Goal: Task Accomplishment & Management: Use online tool/utility

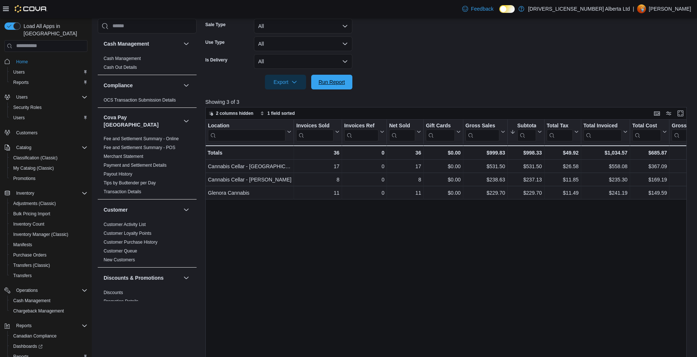
click at [313, 76] on button "Run Report" at bounding box center [331, 82] width 41 height 15
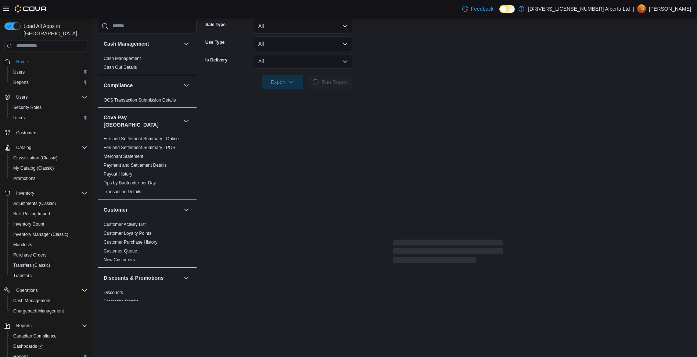
scroll to position [184, 0]
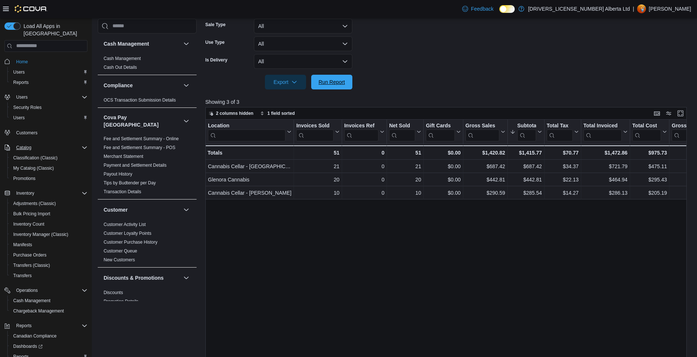
drag, startPoint x: 317, startPoint y: 81, endPoint x: 12, endPoint y: 136, distance: 310.0
click at [317, 81] on span "Run Report" at bounding box center [332, 82] width 32 height 15
click at [327, 79] on span "Run Report" at bounding box center [332, 81] width 26 height 7
click at [329, 85] on span "Run Report" at bounding box center [332, 81] width 26 height 7
click at [343, 88] on span "Run Report" at bounding box center [332, 81] width 32 height 15
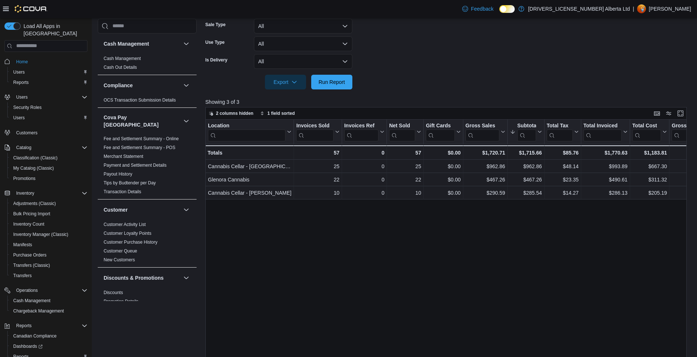
click at [337, 74] on div at bounding box center [449, 72] width 487 height 6
click at [338, 79] on span "Run Report" at bounding box center [332, 81] width 26 height 7
click at [340, 83] on span "Run Report" at bounding box center [332, 81] width 26 height 7
click at [350, 80] on button "Run Report" at bounding box center [331, 81] width 41 height 15
click at [328, 80] on span "Run Report" at bounding box center [332, 81] width 26 height 7
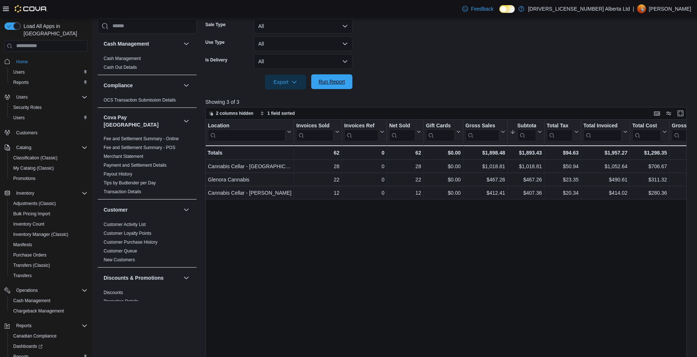
drag, startPoint x: 324, startPoint y: 85, endPoint x: 320, endPoint y: 81, distance: 5.7
click at [324, 85] on span "Run Report" at bounding box center [332, 81] width 26 height 7
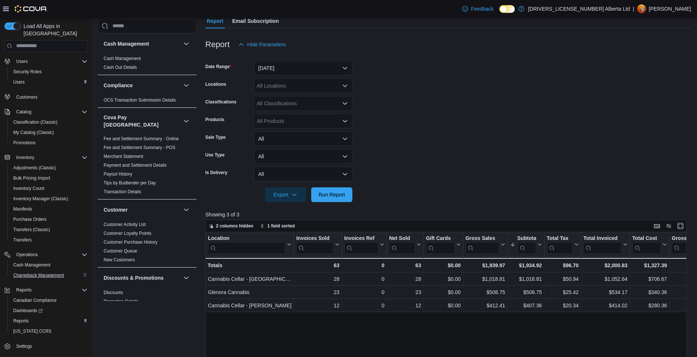
scroll to position [74, 0]
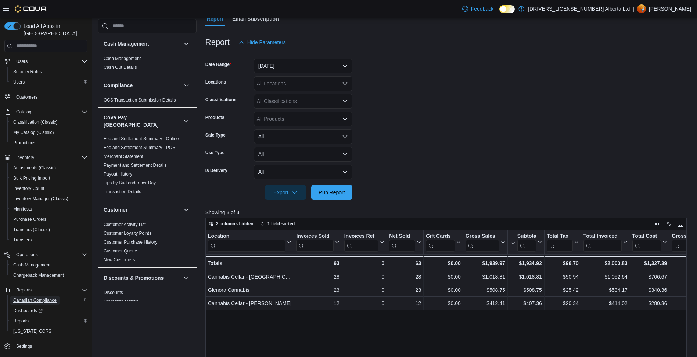
click at [42, 297] on span "Canadian Compliance" at bounding box center [34, 300] width 43 height 6
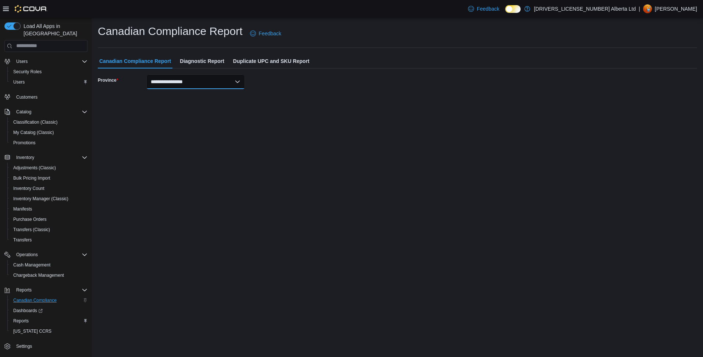
click at [196, 85] on select "**********" at bounding box center [195, 81] width 99 height 15
select select "*******"
click at [146, 74] on select "**********" at bounding box center [195, 81] width 99 height 15
select select "****"
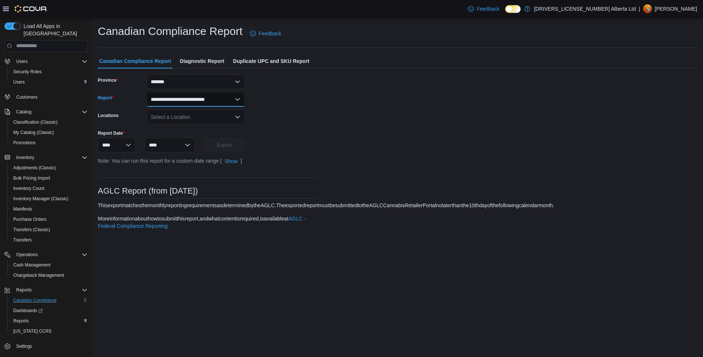
drag, startPoint x: 203, startPoint y: 105, endPoint x: 206, endPoint y: 107, distance: 3.9
click at [203, 105] on select "**********" at bounding box center [195, 99] width 99 height 15
click at [208, 106] on div "**********" at bounding box center [208, 154] width 221 height 161
drag, startPoint x: 208, startPoint y: 106, endPoint x: 204, endPoint y: 121, distance: 14.9
click at [204, 121] on div "Select a Location" at bounding box center [195, 117] width 99 height 15
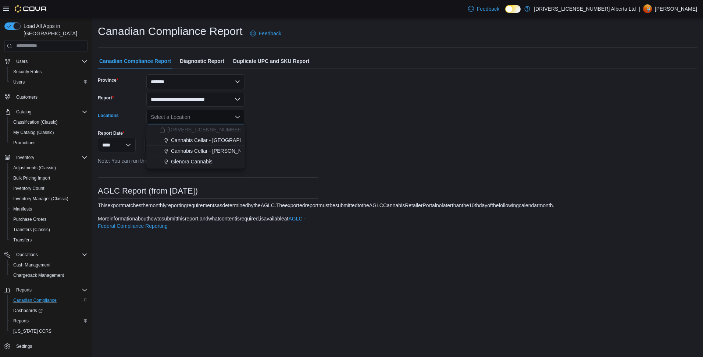
click at [205, 157] on button "Glenora Cannabis" at bounding box center [195, 161] width 99 height 11
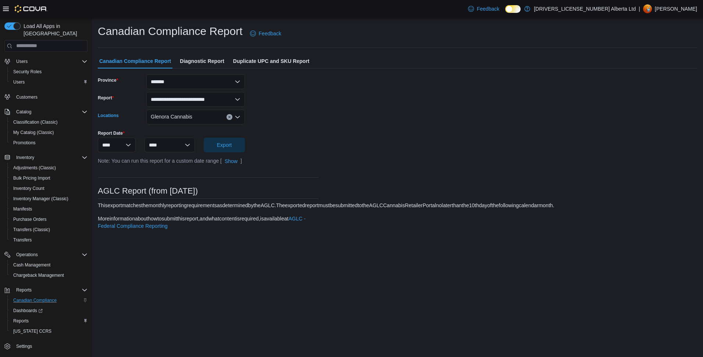
click at [204, 115] on div "Glenora Cannabis" at bounding box center [195, 117] width 99 height 15
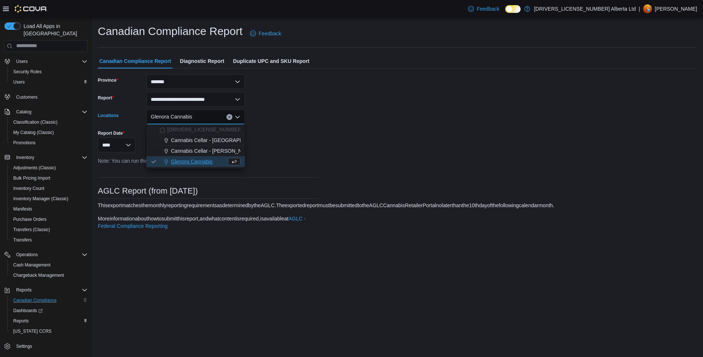
click at [230, 118] on icon "Clear input" at bounding box center [229, 116] width 3 height 3
click at [222, 115] on div "Select a Location Combo box. Selected. Combo box input. Select a Location. Type…" at bounding box center [195, 117] width 99 height 15
click at [209, 149] on span "Cannabis Cellar - [PERSON_NAME]" at bounding box center [212, 150] width 83 height 7
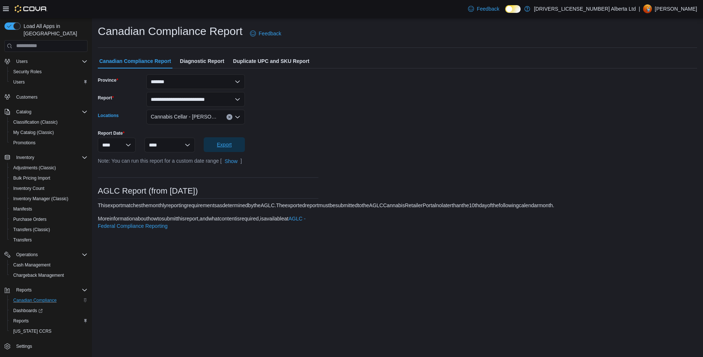
click at [238, 144] on span "Export" at bounding box center [224, 144] width 32 height 15
click at [31, 316] on link "Reports" at bounding box center [20, 320] width 21 height 9
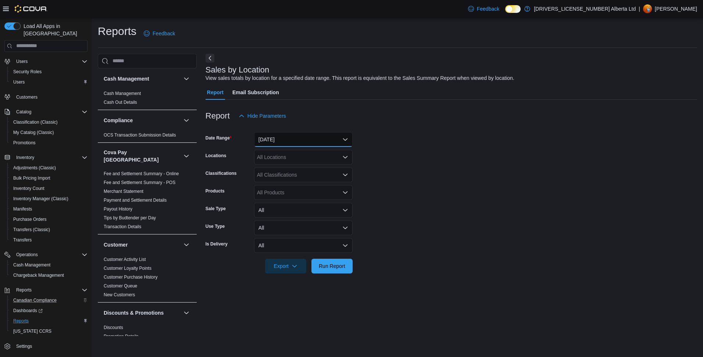
click at [276, 136] on button "[DATE]" at bounding box center [303, 139] width 99 height 15
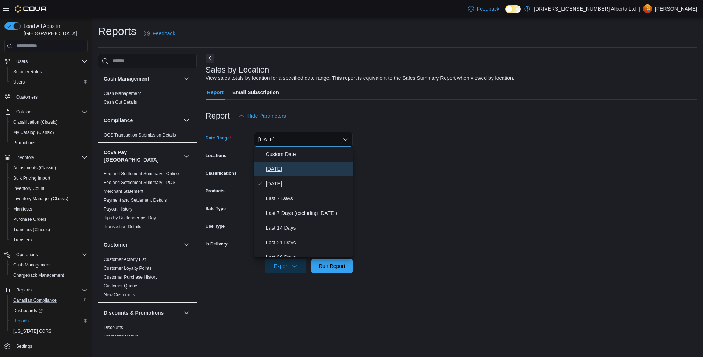
click at [281, 164] on button "[DATE]" at bounding box center [303, 168] width 99 height 15
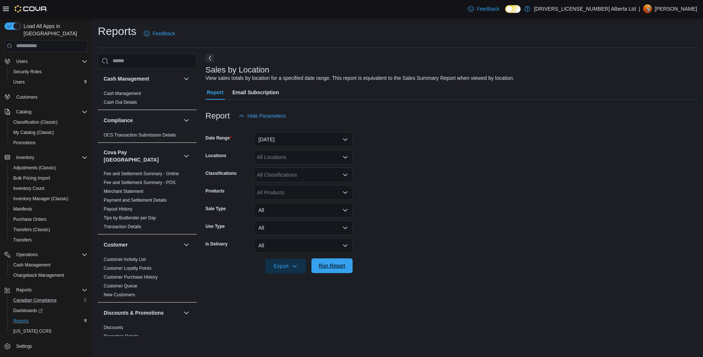
click at [321, 264] on span "Run Report" at bounding box center [332, 265] width 26 height 7
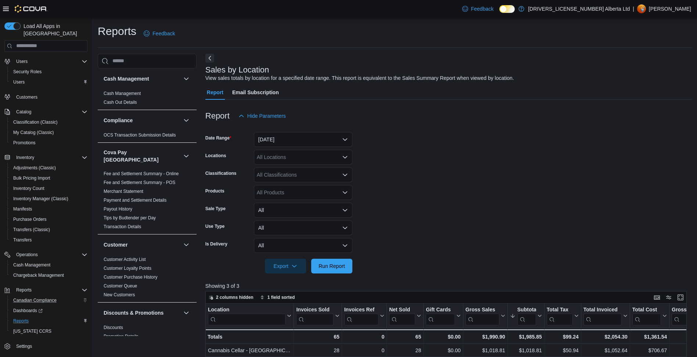
scroll to position [221, 0]
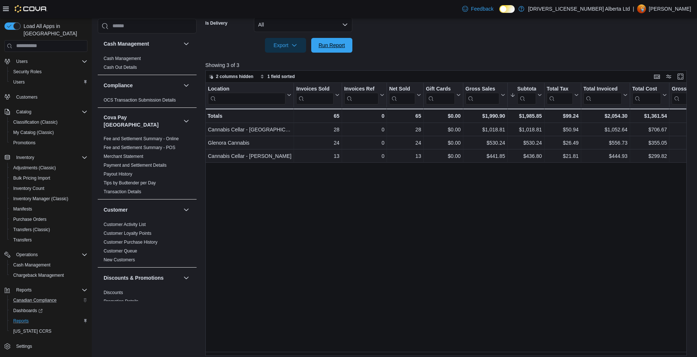
drag, startPoint x: 321, startPoint y: 42, endPoint x: 276, endPoint y: 114, distance: 84.4
click at [321, 42] on span "Run Report" at bounding box center [332, 45] width 26 height 7
drag, startPoint x: 334, startPoint y: 50, endPoint x: 258, endPoint y: 1, distance: 90.5
click at [334, 50] on span "Run Report" at bounding box center [332, 45] width 32 height 15
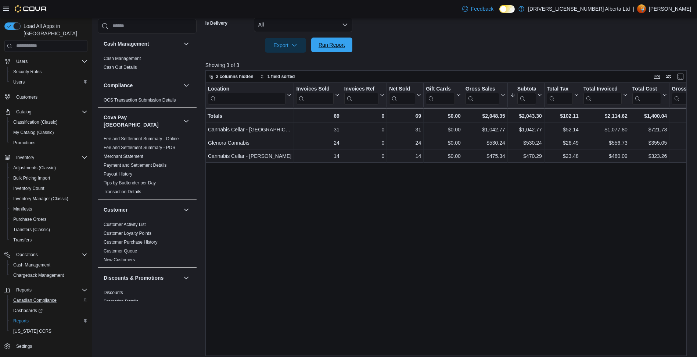
click at [336, 39] on span "Run Report" at bounding box center [332, 45] width 32 height 15
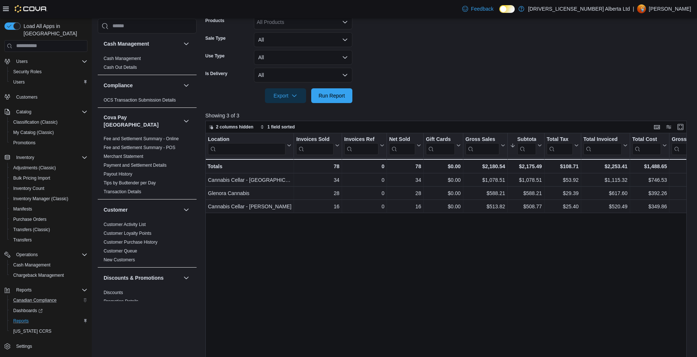
scroll to position [110, 0]
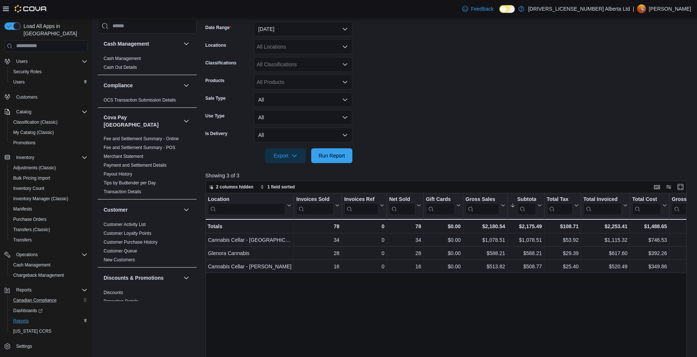
click at [344, 164] on div at bounding box center [449, 167] width 487 height 9
click at [336, 157] on span "Run Report" at bounding box center [332, 154] width 26 height 7
click at [336, 143] on div at bounding box center [449, 145] width 487 height 6
click at [337, 154] on span "Run Report" at bounding box center [332, 154] width 26 height 7
click at [318, 160] on span "Run Report" at bounding box center [332, 155] width 32 height 15
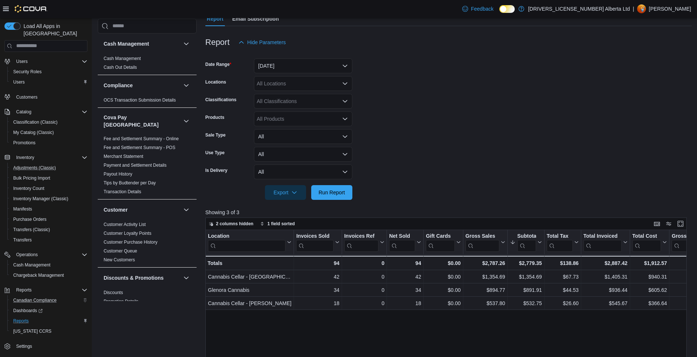
scroll to position [0, 0]
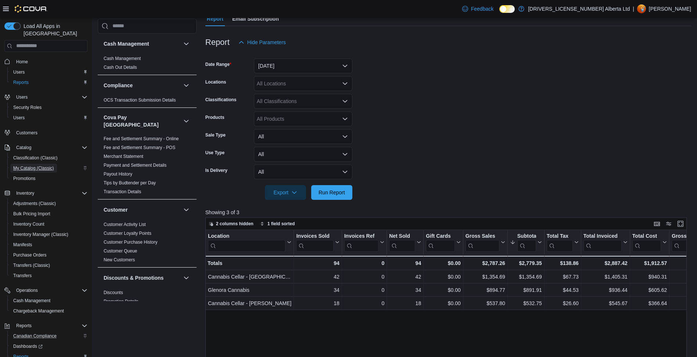
click at [49, 165] on span "My Catalog (Classic)" at bounding box center [33, 168] width 41 height 6
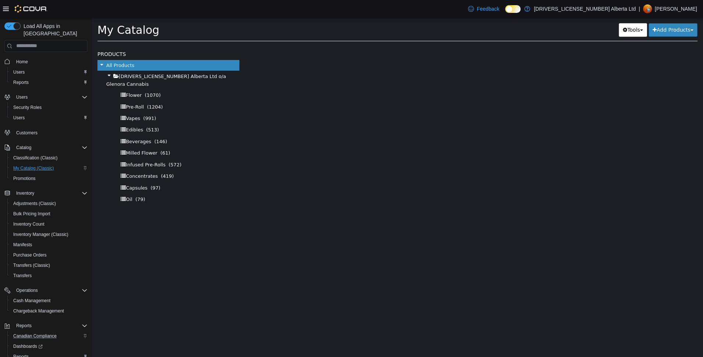
select select "**********"
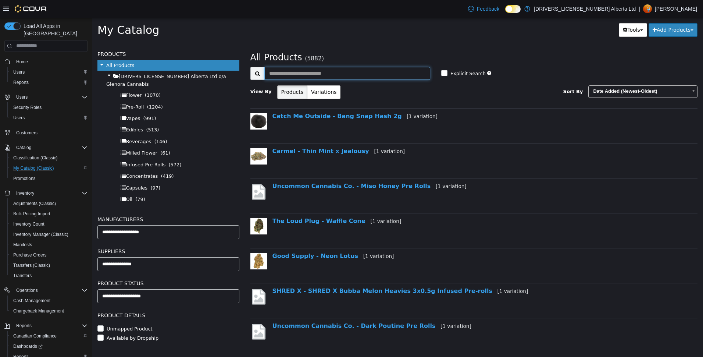
click at [385, 75] on input "text" at bounding box center [347, 73] width 166 height 13
paste input "**********"
type input "**********"
select select "**********"
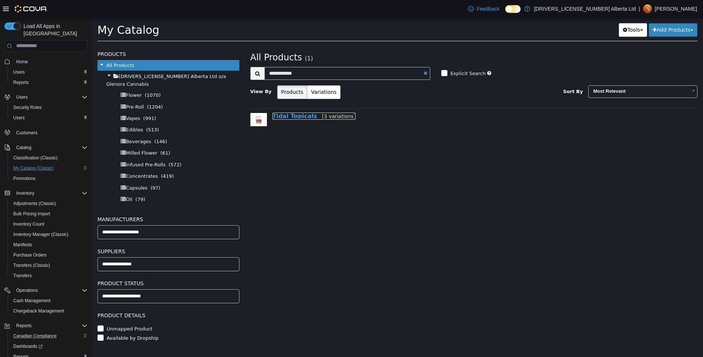
click at [288, 114] on link "Tidal Topicals [3 variations]" at bounding box center [313, 115] width 83 height 7
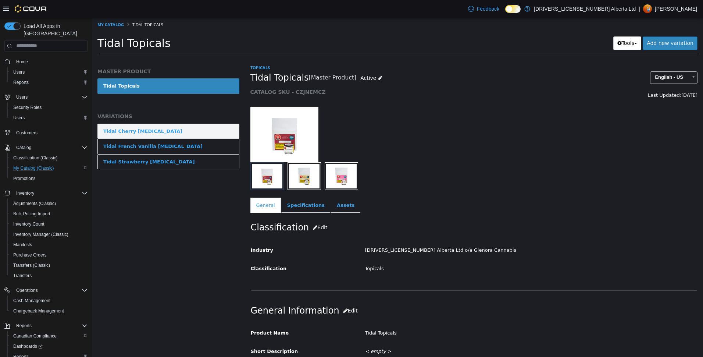
click at [178, 134] on link "Tidal Cherry [MEDICAL_DATA]" at bounding box center [168, 130] width 142 height 15
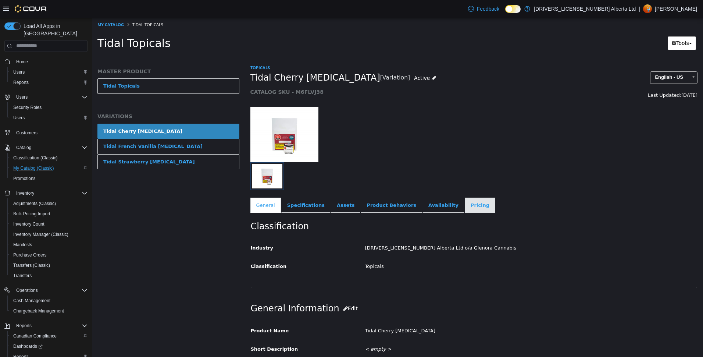
click at [465, 203] on link "Pricing" at bounding box center [480, 204] width 31 height 15
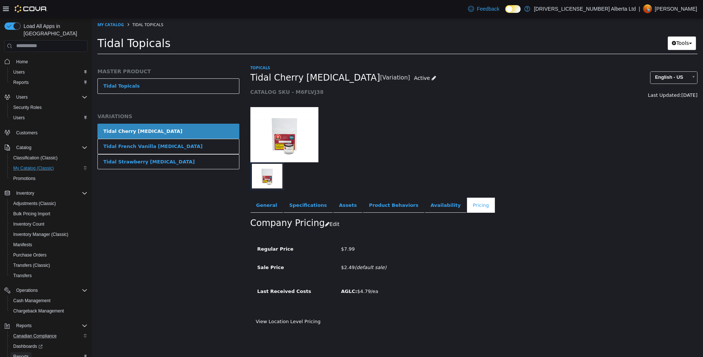
click at [23, 353] on span "Reports" at bounding box center [20, 356] width 15 height 6
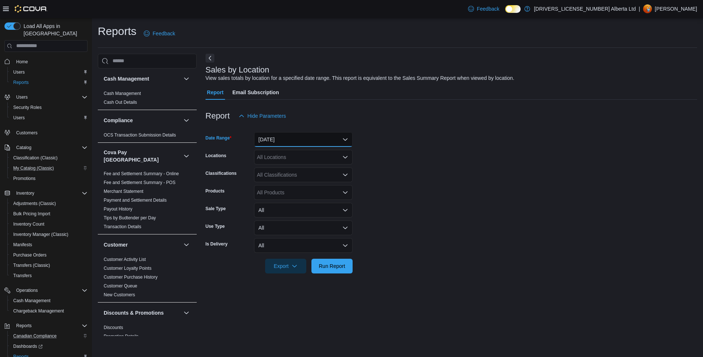
click at [292, 142] on button "[DATE]" at bounding box center [303, 139] width 99 height 15
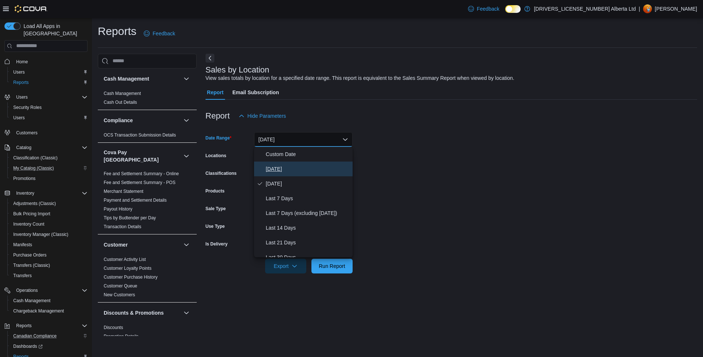
click at [289, 167] on span "[DATE]" at bounding box center [308, 168] width 84 height 9
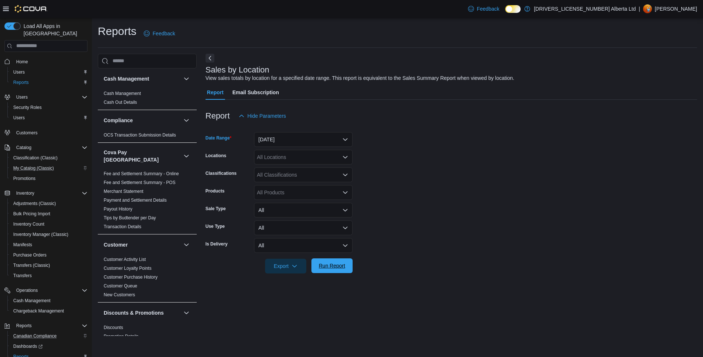
click at [343, 266] on span "Run Report" at bounding box center [332, 265] width 26 height 7
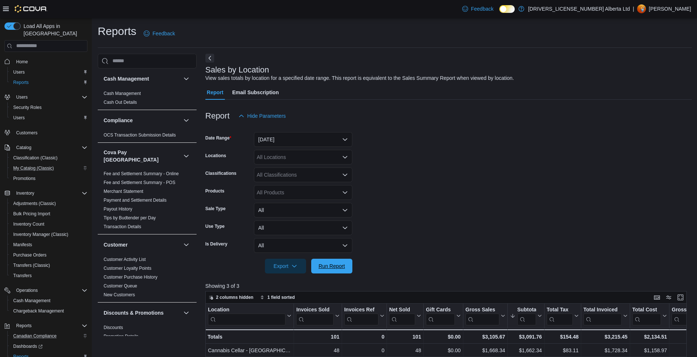
drag, startPoint x: 336, startPoint y: 260, endPoint x: 303, endPoint y: 233, distance: 42.1
click at [335, 260] on span "Run Report" at bounding box center [332, 265] width 32 height 15
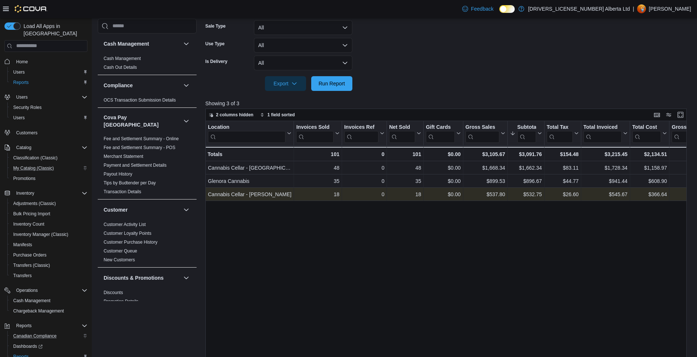
scroll to position [184, 0]
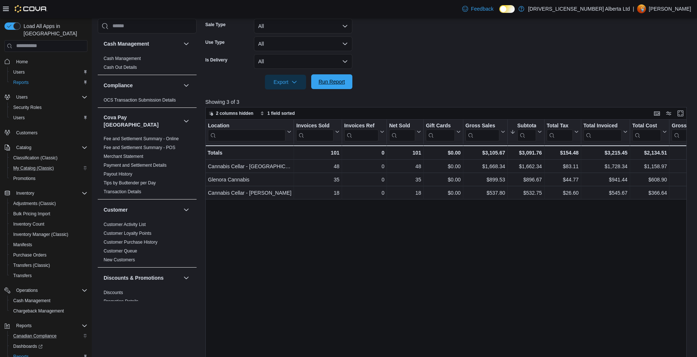
click at [345, 83] on span "Run Report" at bounding box center [332, 81] width 32 height 15
click at [344, 85] on span "Run Report" at bounding box center [332, 81] width 26 height 7
click at [337, 78] on span "Run Report" at bounding box center [332, 81] width 26 height 7
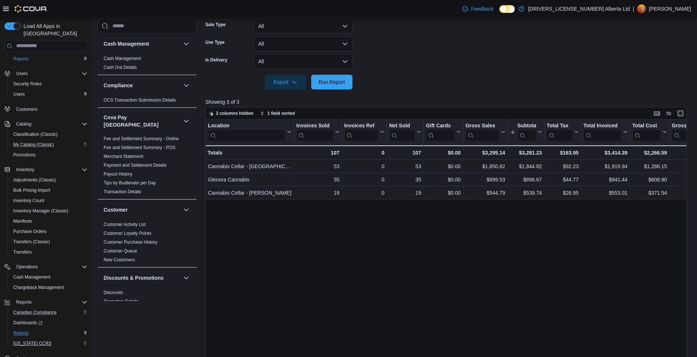
scroll to position [36, 0]
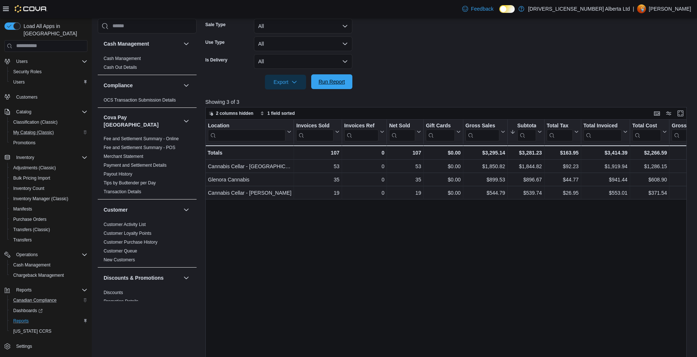
drag, startPoint x: 348, startPoint y: 83, endPoint x: 350, endPoint y: 76, distance: 6.4
click at [349, 82] on button "Run Report" at bounding box center [331, 81] width 41 height 15
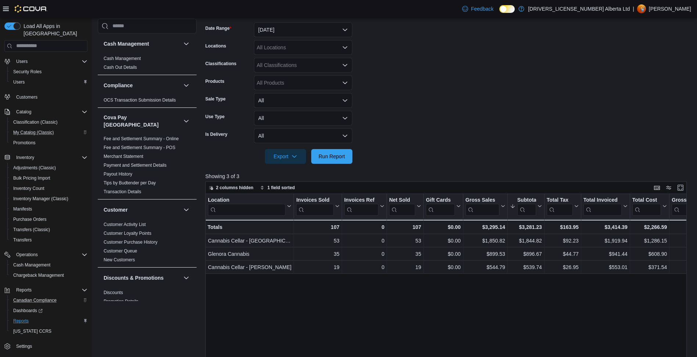
scroll to position [74, 0]
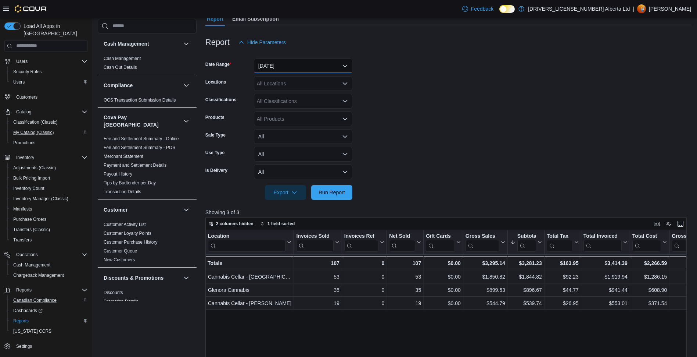
click at [298, 68] on button "[DATE]" at bounding box center [303, 65] width 99 height 15
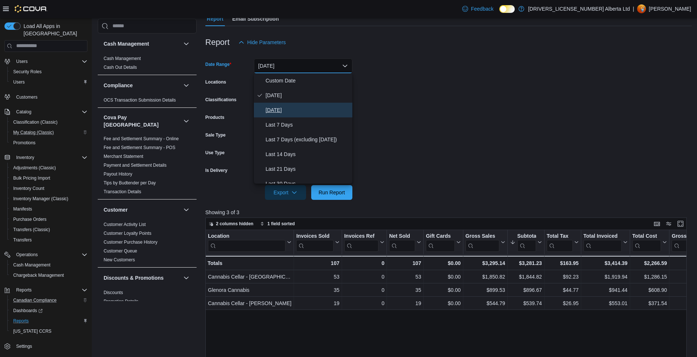
click at [299, 106] on span "[DATE]" at bounding box center [308, 110] width 84 height 9
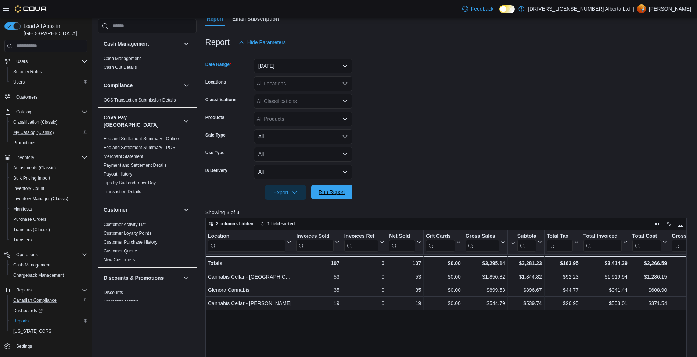
click at [336, 195] on span "Run Report" at bounding box center [332, 191] width 26 height 7
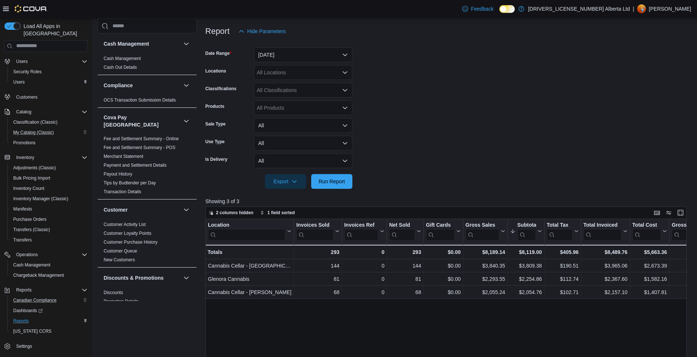
scroll to position [37, 0]
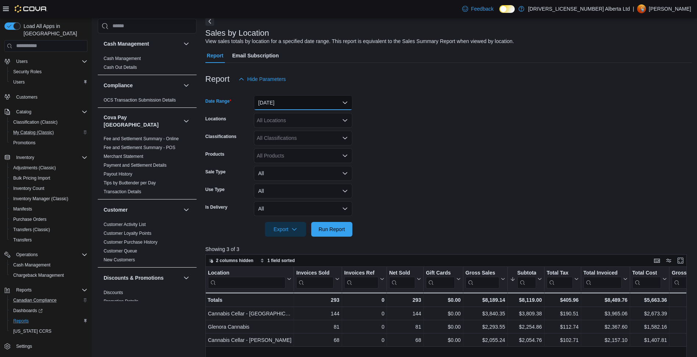
click at [304, 108] on button "[DATE]" at bounding box center [303, 102] width 99 height 15
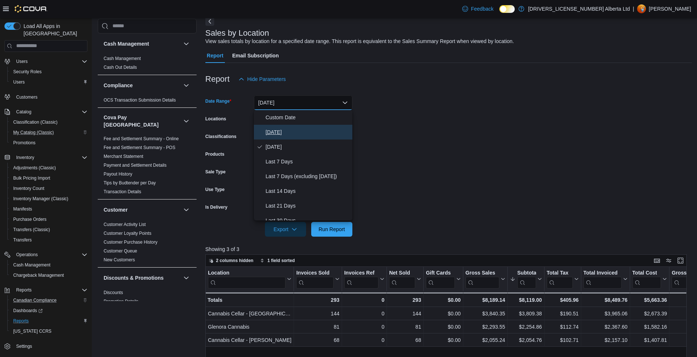
click at [301, 132] on span "[DATE]" at bounding box center [308, 132] width 84 height 9
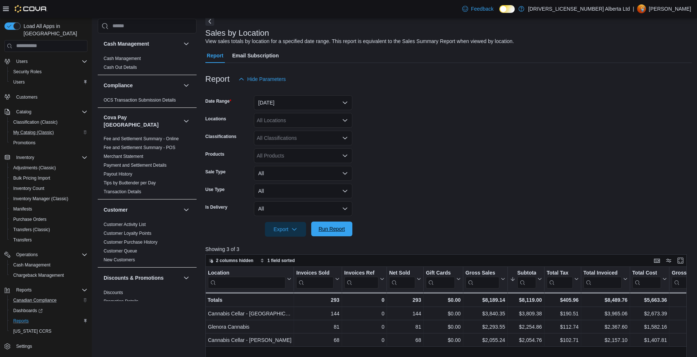
click at [332, 227] on span "Run Report" at bounding box center [332, 228] width 26 height 7
drag, startPoint x: 344, startPoint y: 229, endPoint x: 347, endPoint y: 239, distance: 10.7
click at [344, 229] on span "Run Report" at bounding box center [332, 228] width 26 height 7
click at [340, 234] on span "Run Report" at bounding box center [332, 228] width 32 height 15
click at [337, 227] on span "Run Report" at bounding box center [332, 228] width 26 height 7
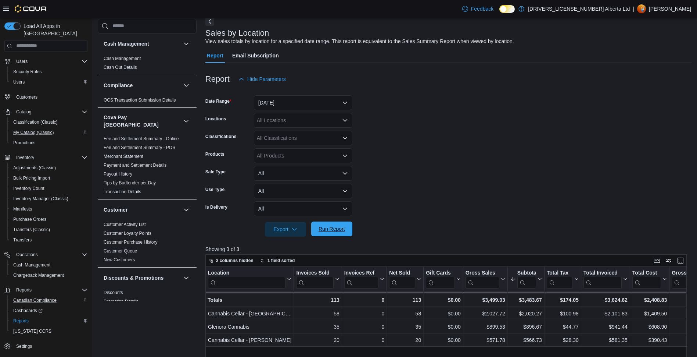
click at [325, 226] on span "Run Report" at bounding box center [332, 228] width 26 height 7
click at [321, 225] on span "Run Report" at bounding box center [332, 228] width 32 height 15
click at [31, 307] on span "Dashboards" at bounding box center [27, 310] width 29 height 6
click at [338, 226] on span "Run Report" at bounding box center [332, 228] width 26 height 7
click at [347, 232] on span "Run Report" at bounding box center [332, 228] width 32 height 15
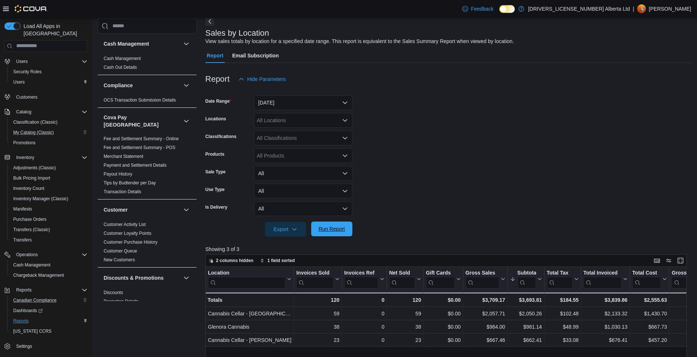
click at [350, 225] on button "Run Report" at bounding box center [331, 228] width 41 height 15
drag, startPoint x: 344, startPoint y: 231, endPoint x: 327, endPoint y: 241, distance: 19.8
click at [344, 231] on span "Run Report" at bounding box center [332, 228] width 26 height 7
